Goal: Information Seeking & Learning: Understand process/instructions

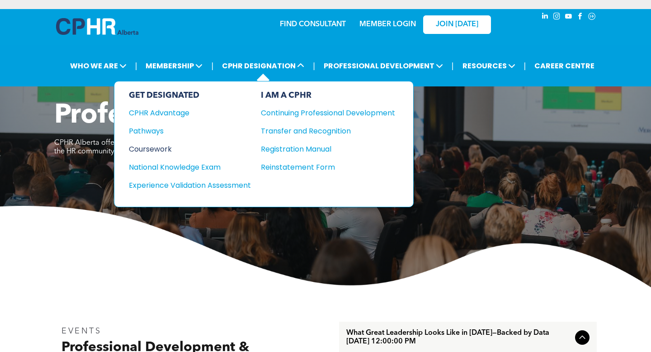
click at [162, 147] on div "Coursework" at bounding box center [184, 148] width 110 height 11
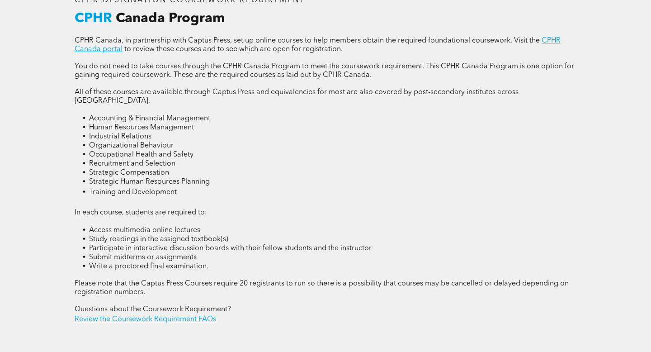
scroll to position [1221, 0]
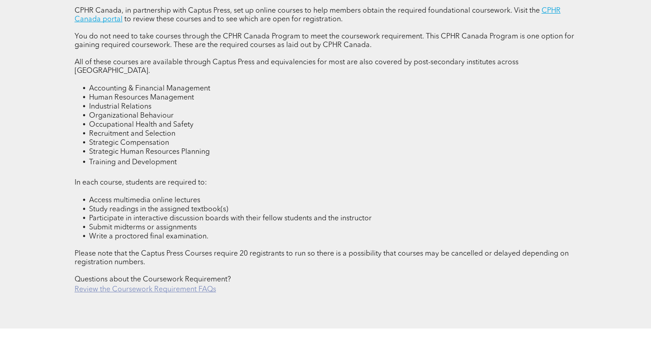
click at [170, 286] on link "Review the Coursework Requirement FAQs" at bounding box center [145, 289] width 141 height 7
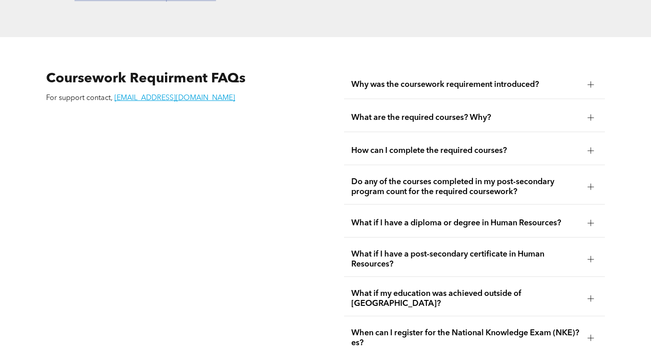
scroll to position [1541, 0]
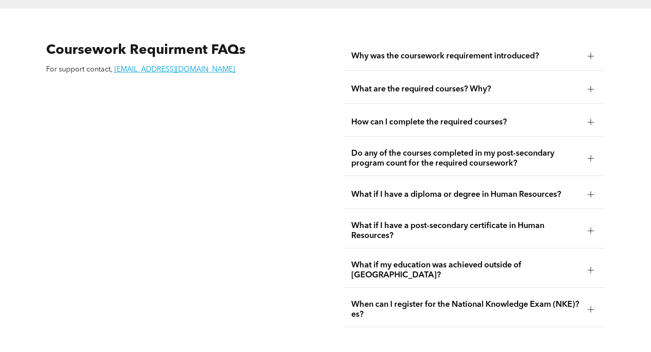
click at [412, 108] on div "How can I complete the required courses?" at bounding box center [474, 122] width 260 height 28
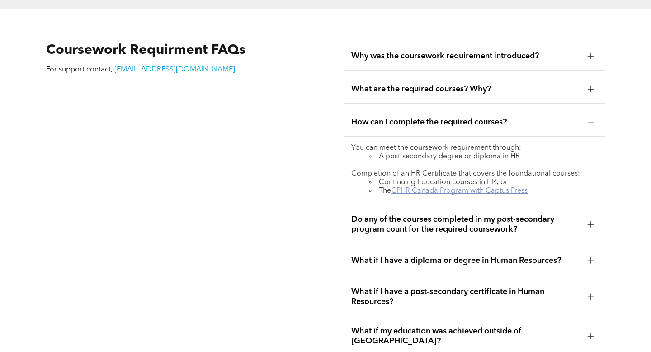
click at [451, 187] on link "CPHR Canada Program with Captus Press" at bounding box center [459, 190] width 137 height 7
